Goal: Task Accomplishment & Management: Manage account settings

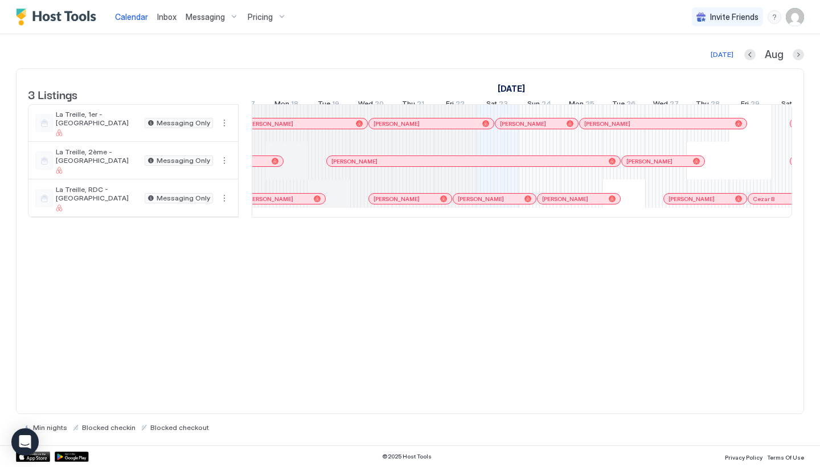
click at [175, 17] on span "Inbox" at bounding box center [166, 17] width 19 height 10
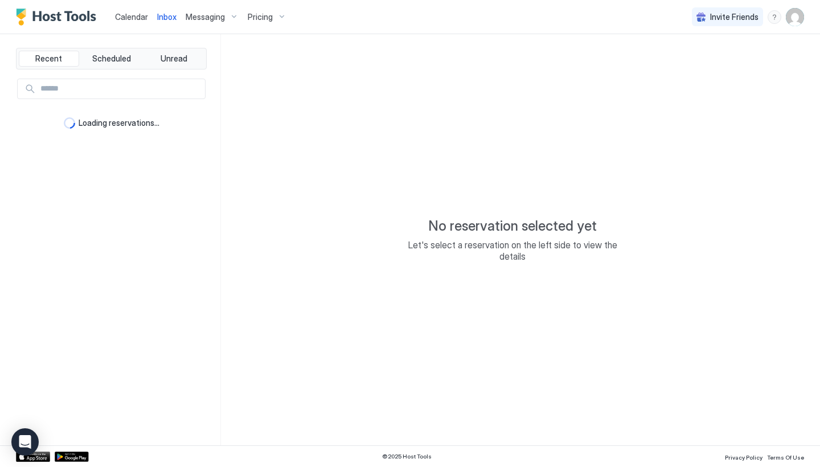
click at [187, 24] on div "Messaging" at bounding box center [212, 16] width 62 height 19
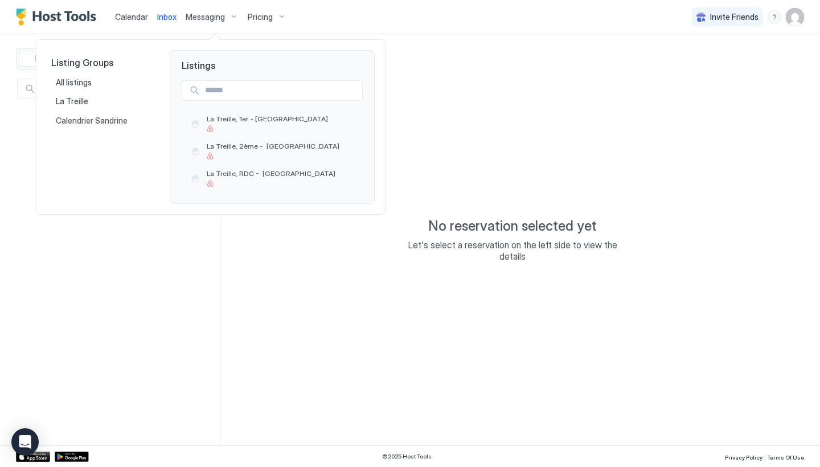
click at [192, 23] on div at bounding box center [410, 233] width 820 height 467
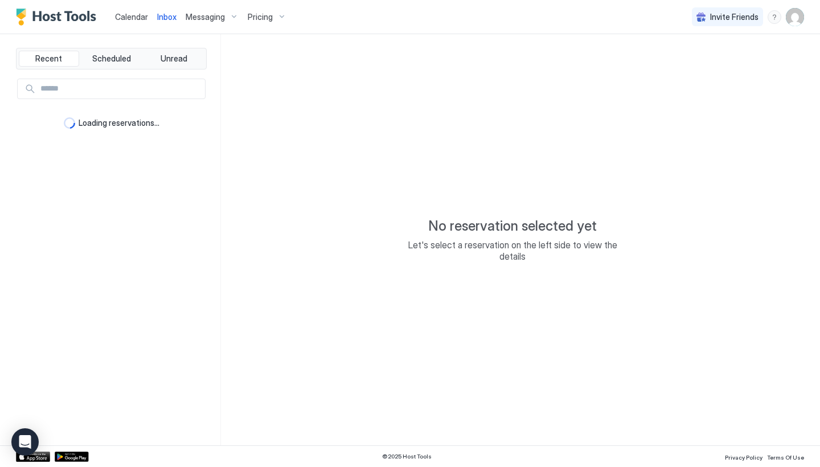
click at [801, 8] on img "User profile" at bounding box center [794, 17] width 18 height 18
click at [705, 60] on span "Settings" at bounding box center [692, 64] width 31 height 10
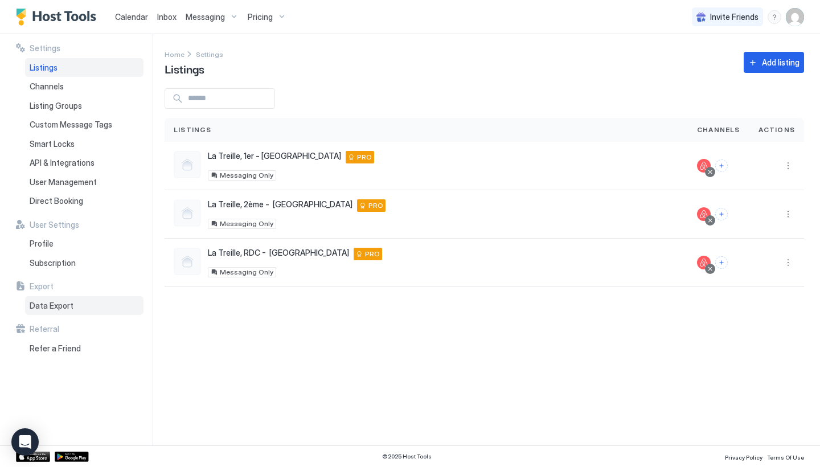
click at [39, 301] on span "Data Export" at bounding box center [52, 306] width 44 height 10
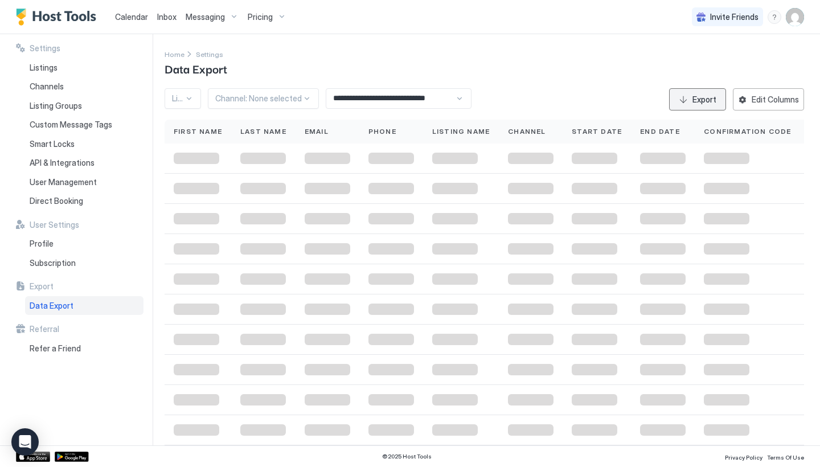
click at [694, 101] on div "Export" at bounding box center [704, 99] width 24 height 12
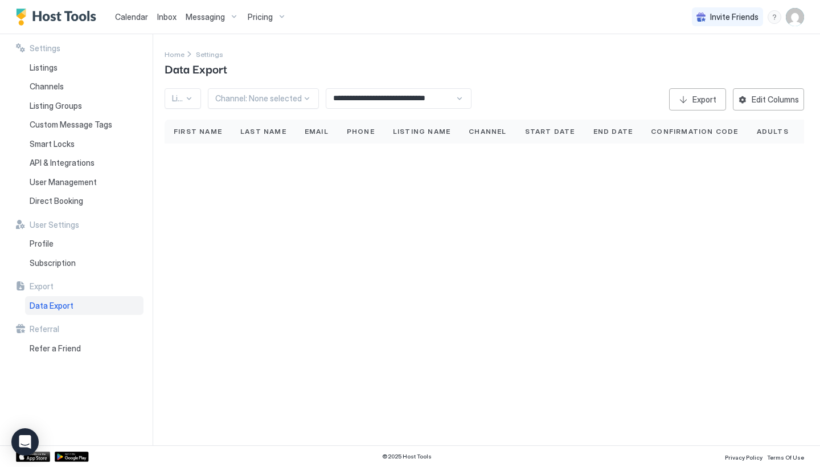
click at [713, 96] on div "Export" at bounding box center [704, 99] width 24 height 12
click at [701, 101] on div "Export" at bounding box center [704, 99] width 24 height 12
click at [315, 258] on div "**********" at bounding box center [491, 239] width 655 height 411
click at [61, 314] on div "Settings Listings Channels Listing Groups Custom Message Tags Smart Locks API &…" at bounding box center [84, 239] width 137 height 411
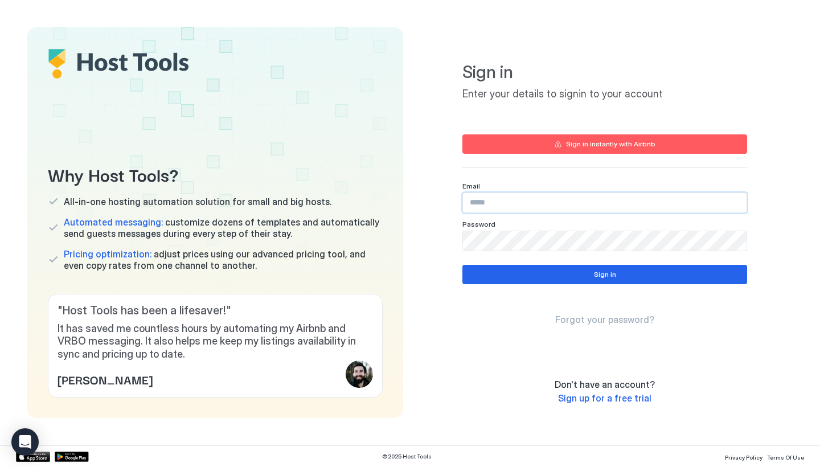
type input "**********"
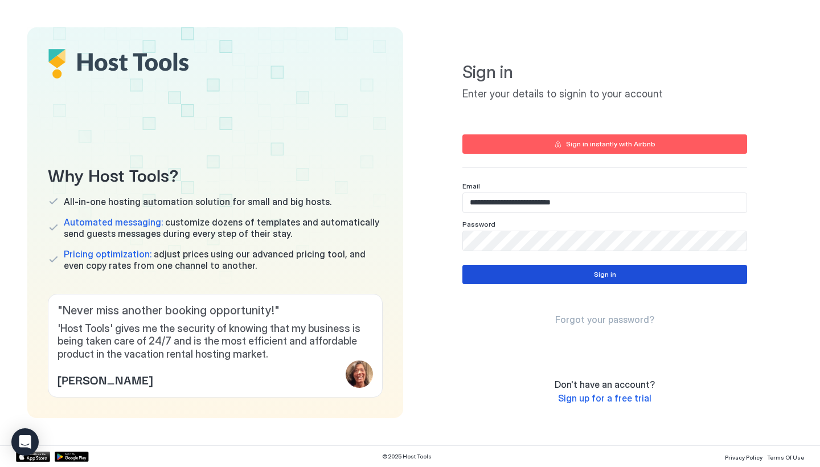
click at [549, 279] on button "Sign in" at bounding box center [604, 274] width 285 height 19
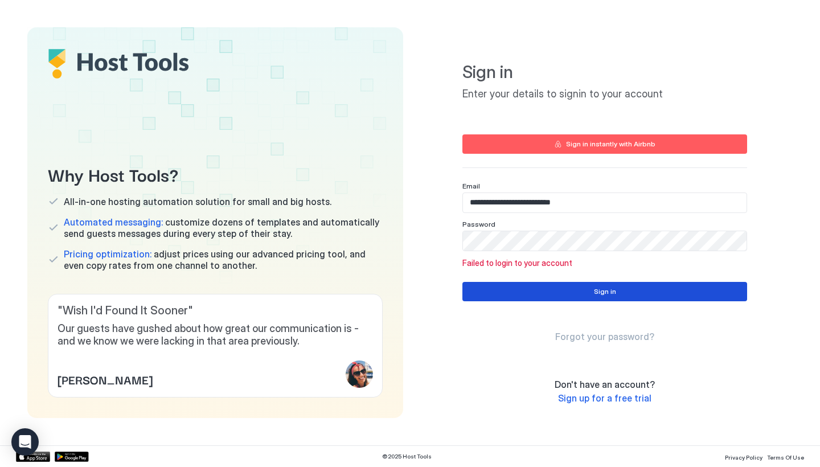
click at [590, 288] on button "Sign in" at bounding box center [604, 291] width 285 height 19
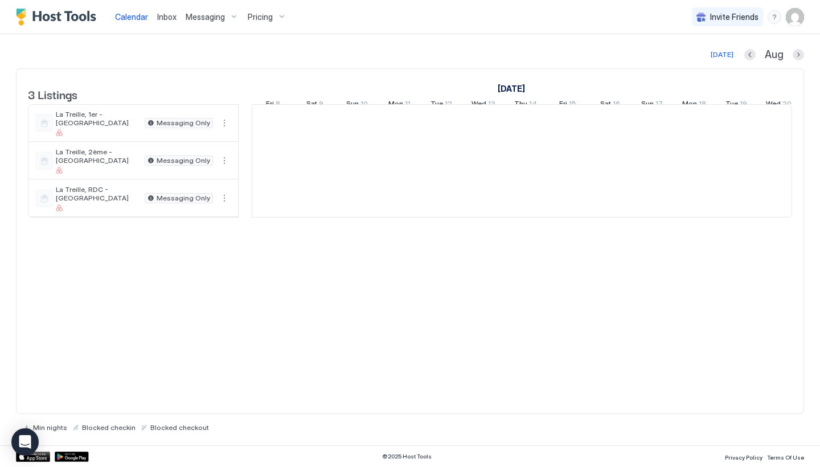
scroll to position [0, 632]
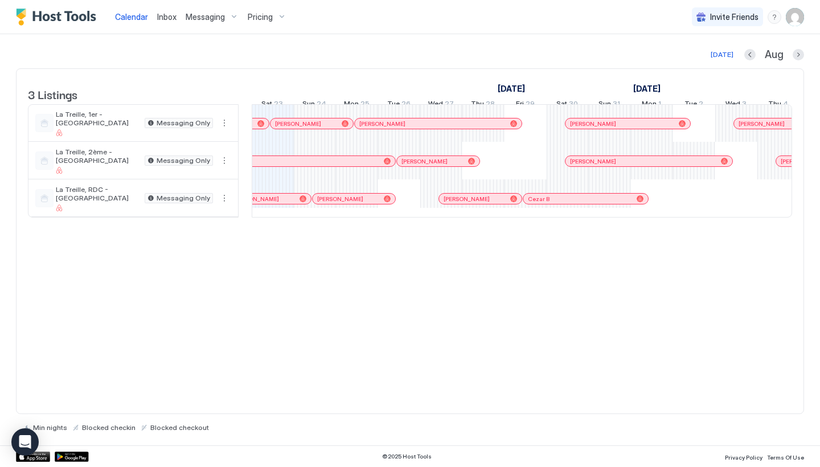
click at [799, 16] on img "User profile" at bounding box center [794, 17] width 18 height 18
click at [761, 67] on div "Settings" at bounding box center [731, 64] width 145 height 20
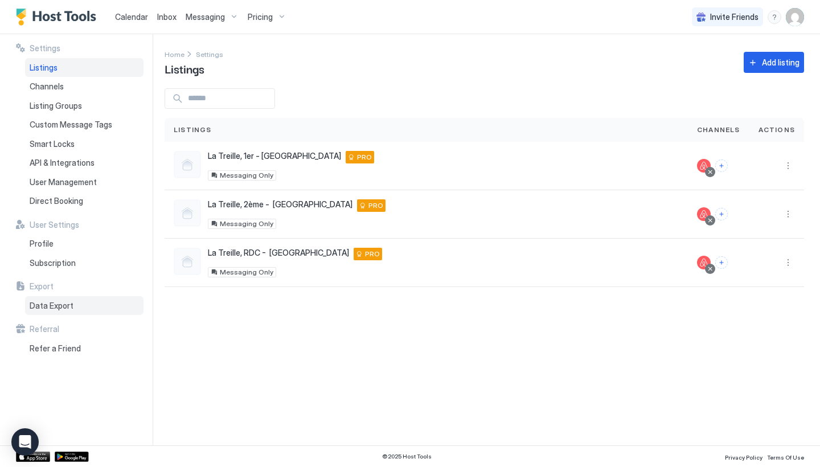
click at [64, 301] on span "Data Export" at bounding box center [52, 306] width 44 height 10
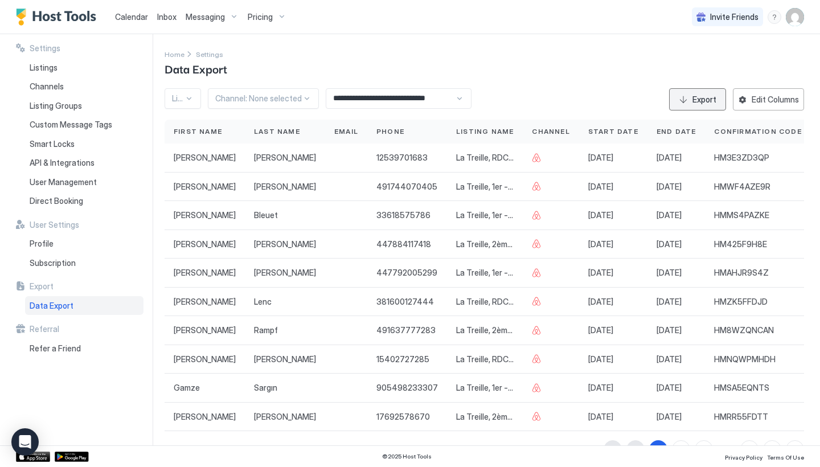
click at [704, 102] on div "Export" at bounding box center [704, 99] width 24 height 12
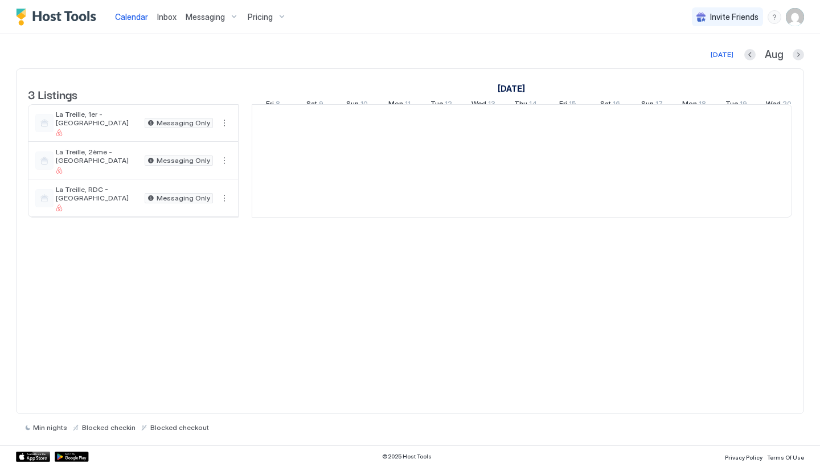
scroll to position [0, 632]
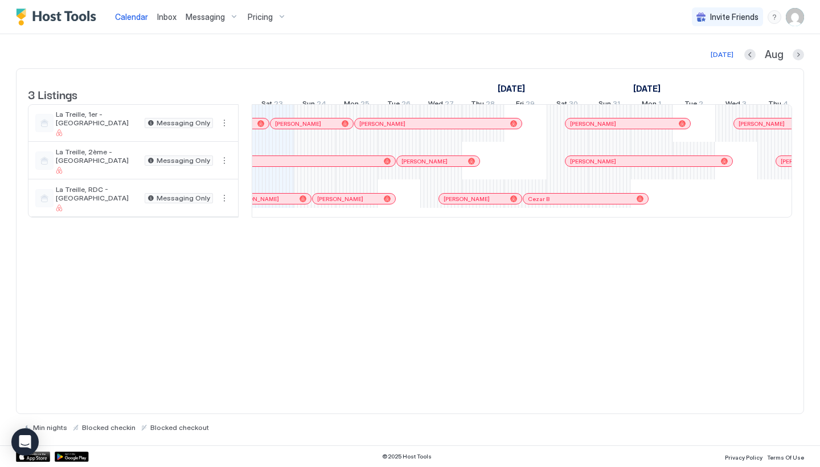
click at [168, 19] on span "Inbox" at bounding box center [166, 17] width 19 height 10
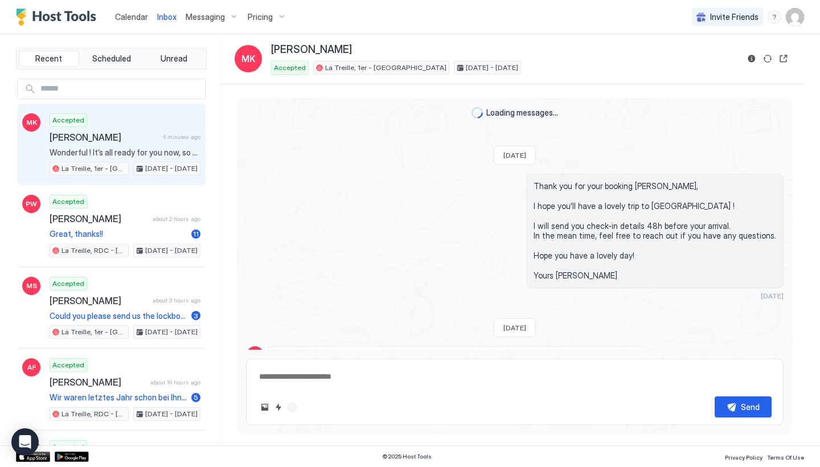
type textarea "*"
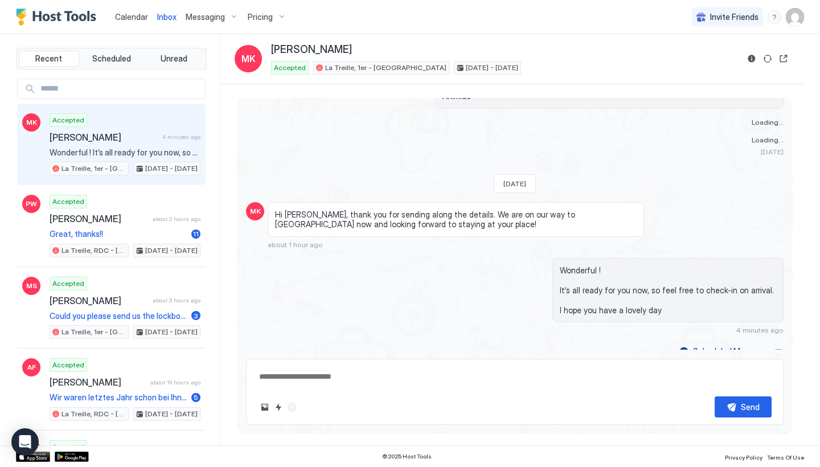
click at [120, 20] on span "Calendar" at bounding box center [131, 17] width 33 height 10
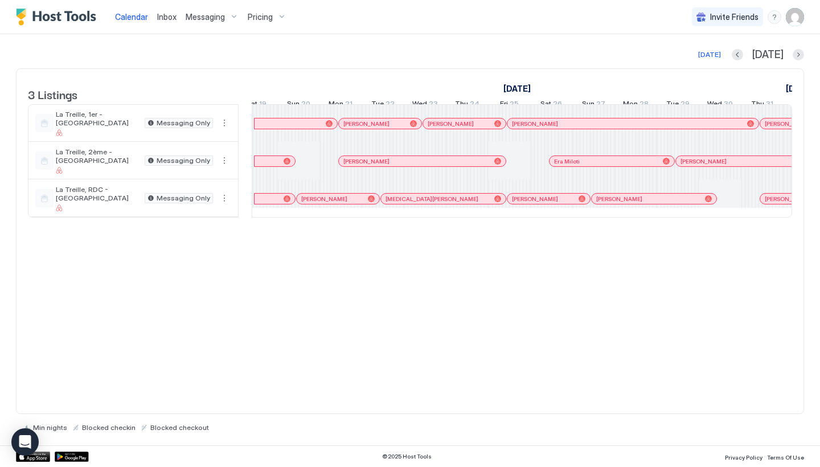
scroll to position [0, 28]
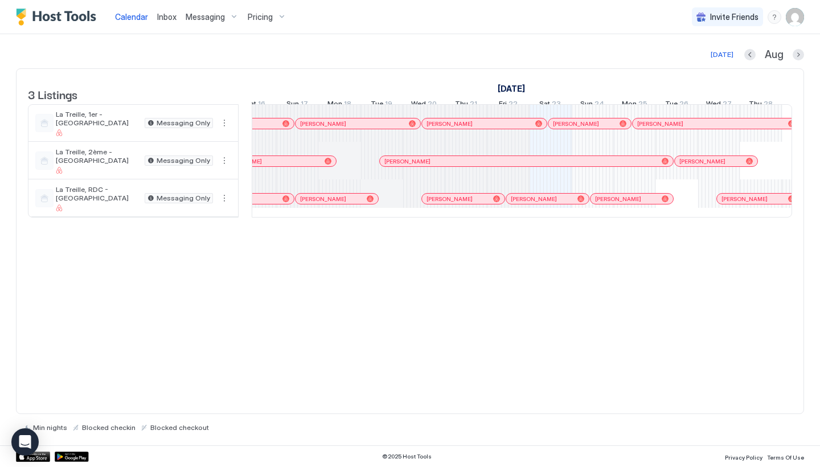
click at [572, 204] on div "[PERSON_NAME]" at bounding box center [547, 199] width 83 height 10
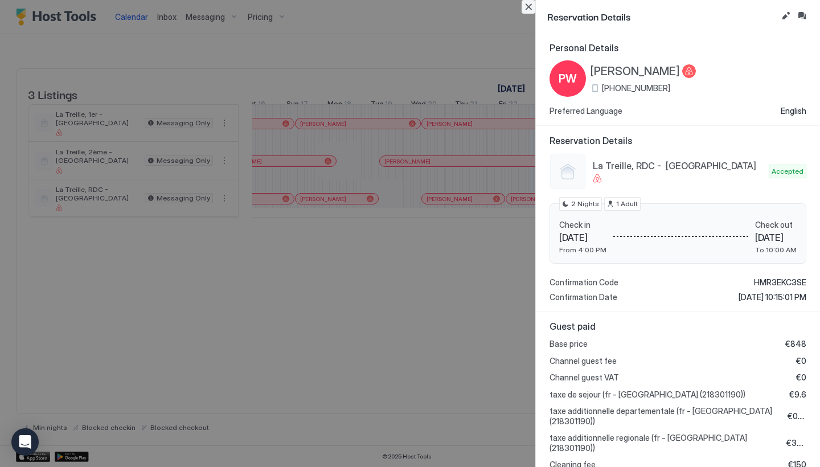
click at [530, 11] on button "Close" at bounding box center [528, 7] width 14 height 14
